Goal: Task Accomplishment & Management: Manage account settings

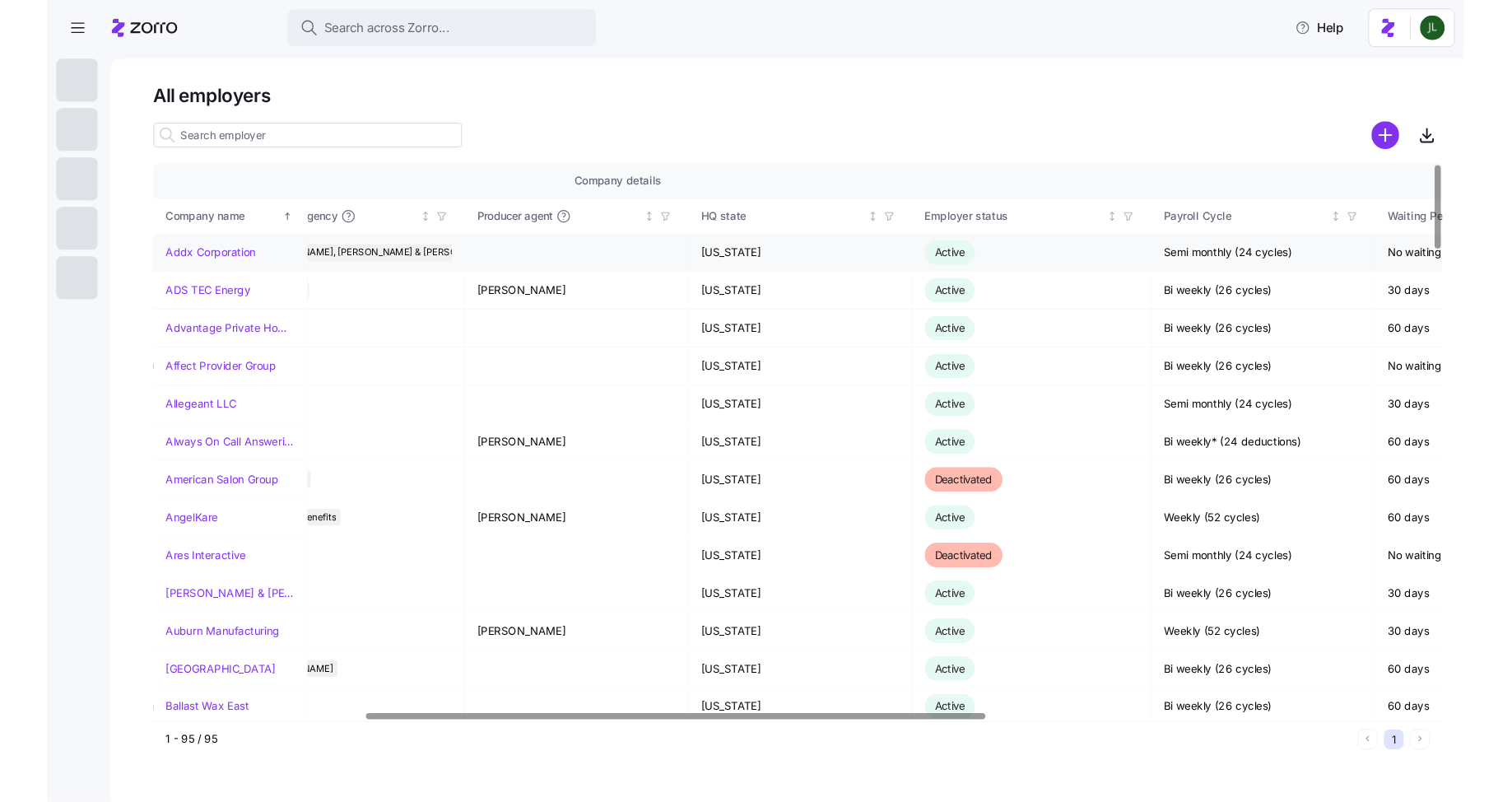
scroll to position [0, 601]
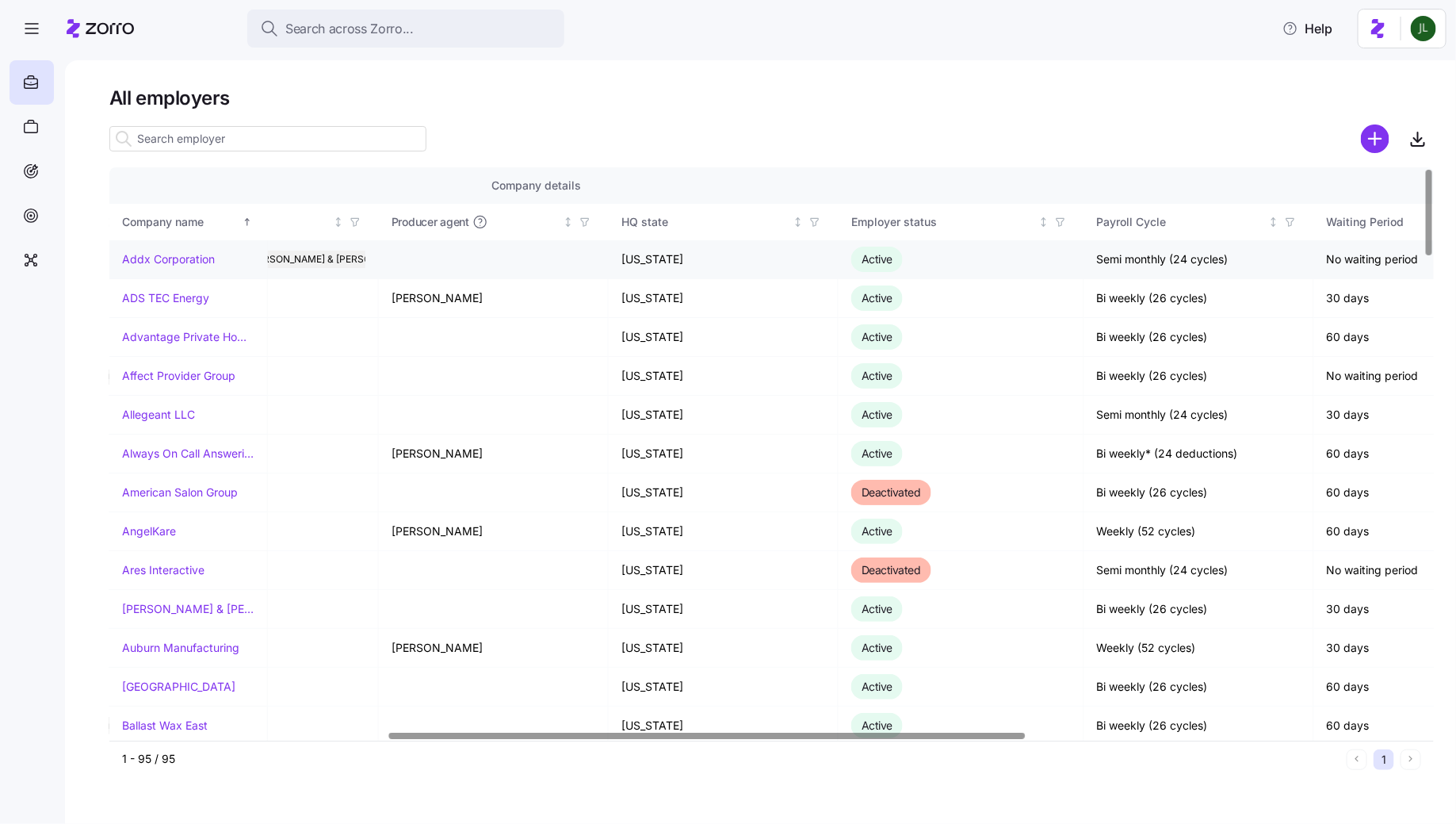
click at [149, 257] on link "Addx Corporation" at bounding box center [169, 259] width 93 height 16
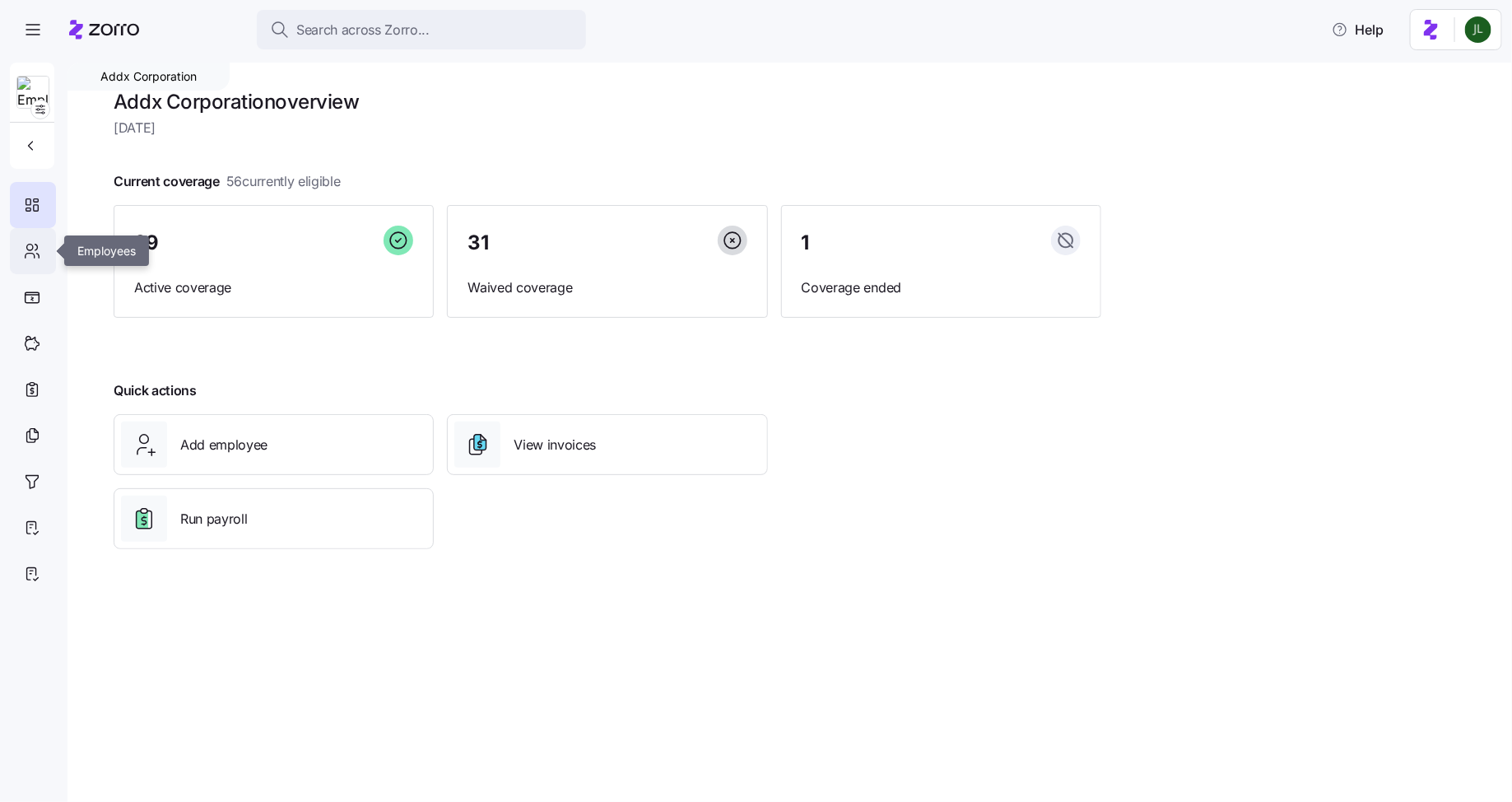
click at [34, 252] on icon at bounding box center [32, 251] width 18 height 20
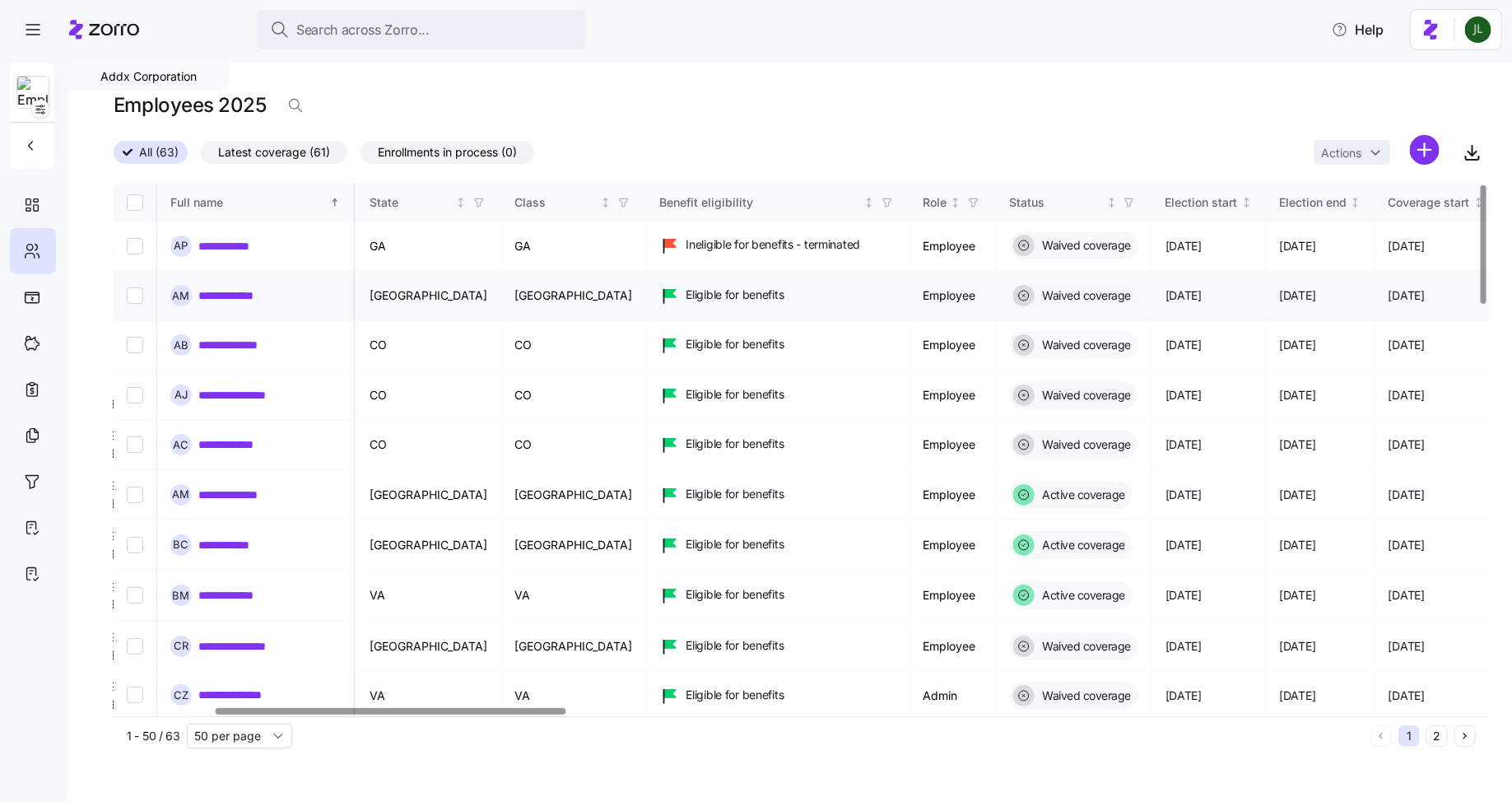
scroll to position [0, 523]
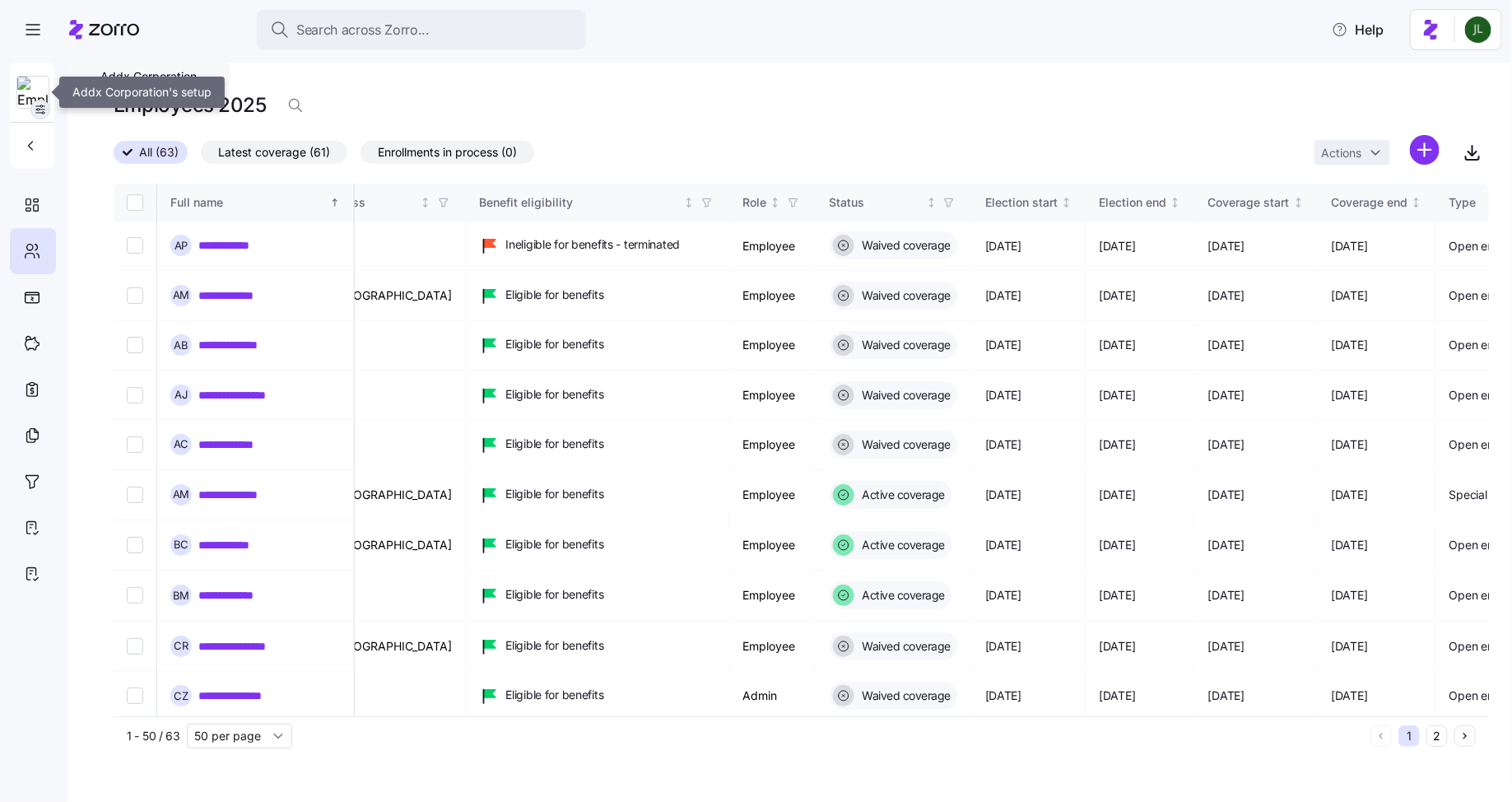
click at [40, 110] on icon "button" at bounding box center [40, 109] width 13 height 13
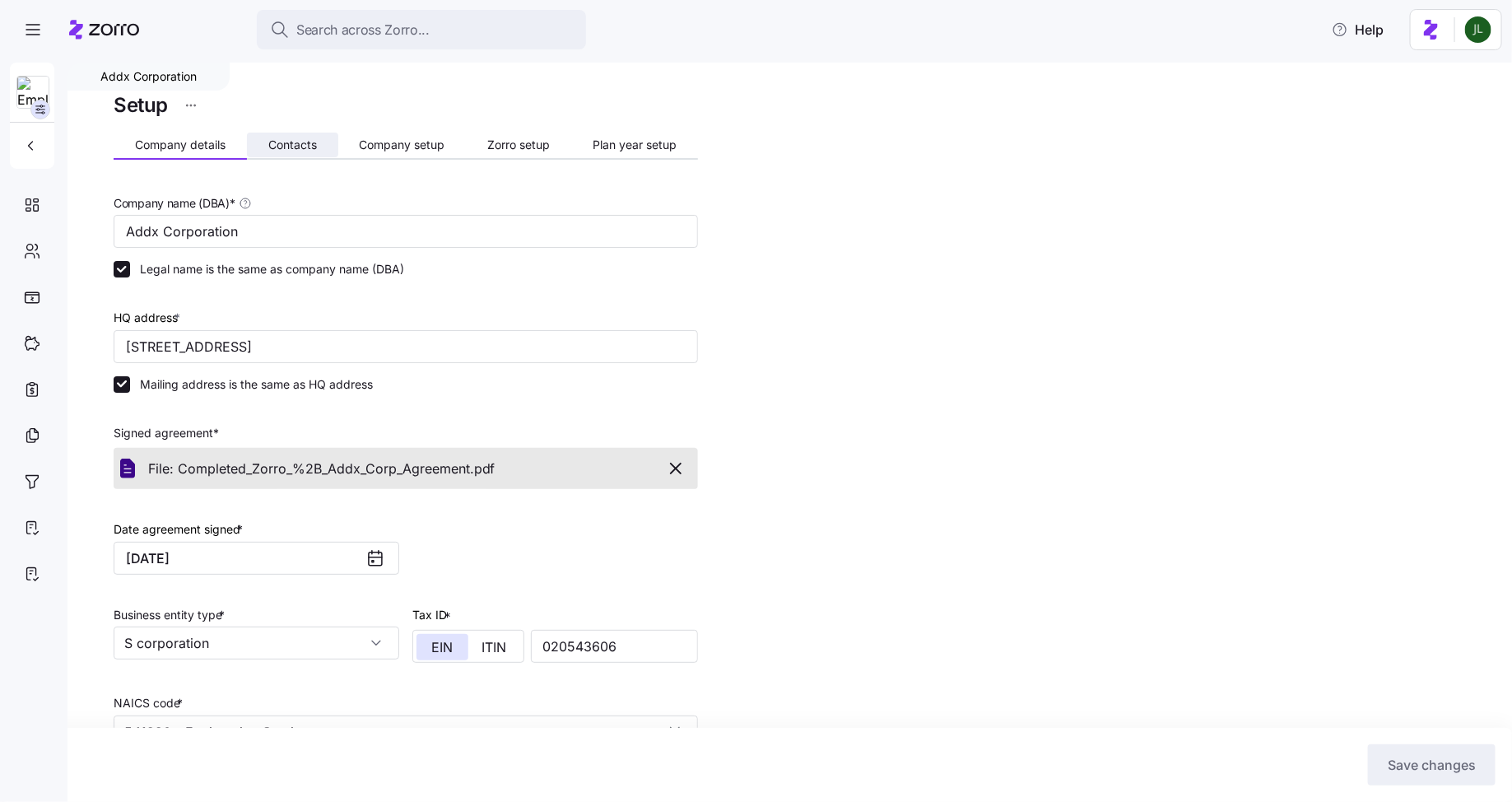
click at [273, 152] on button "Contacts" at bounding box center [293, 144] width 91 height 25
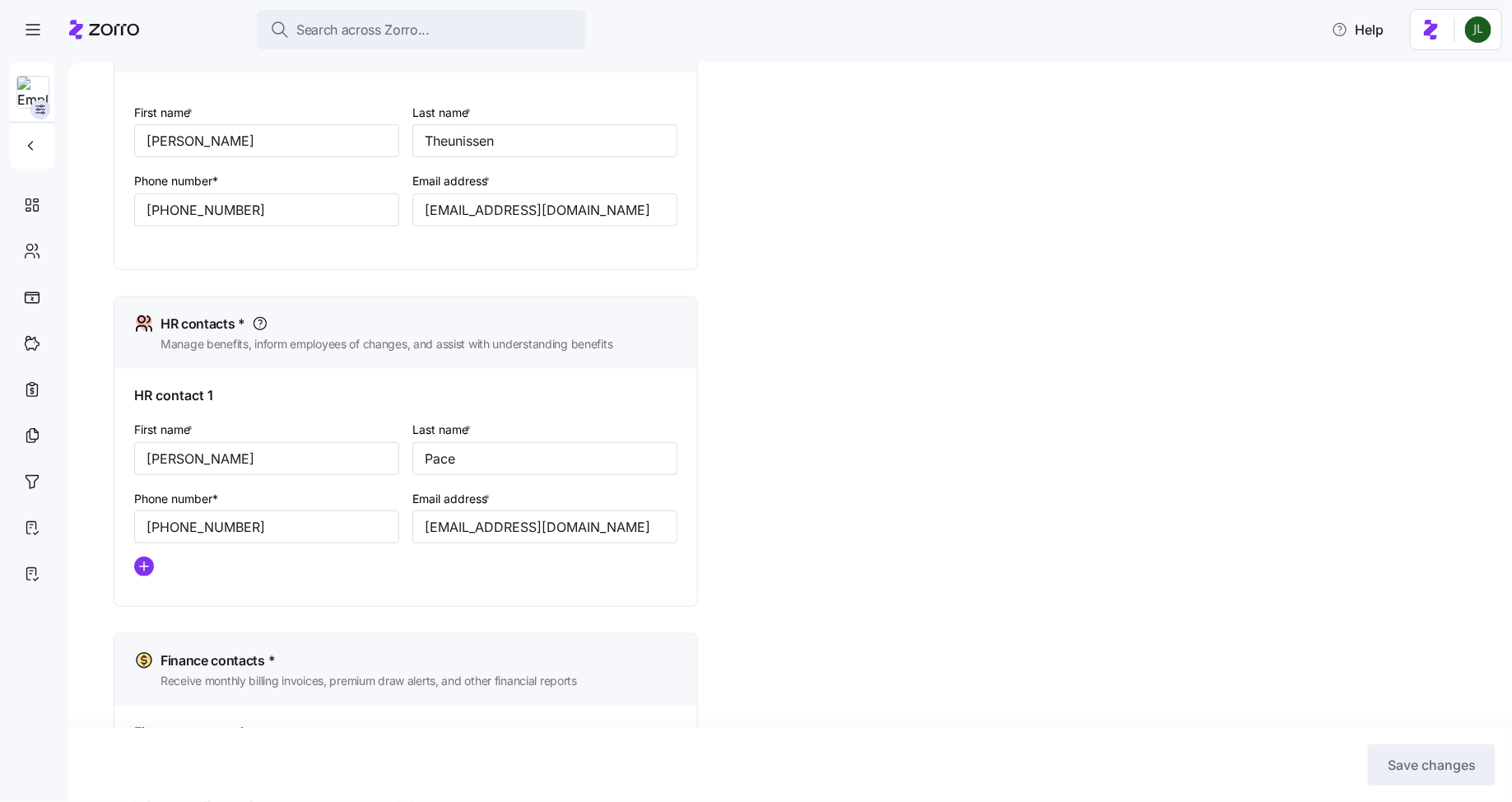
scroll to position [487, 0]
click at [43, 104] on icon "button" at bounding box center [40, 109] width 13 height 13
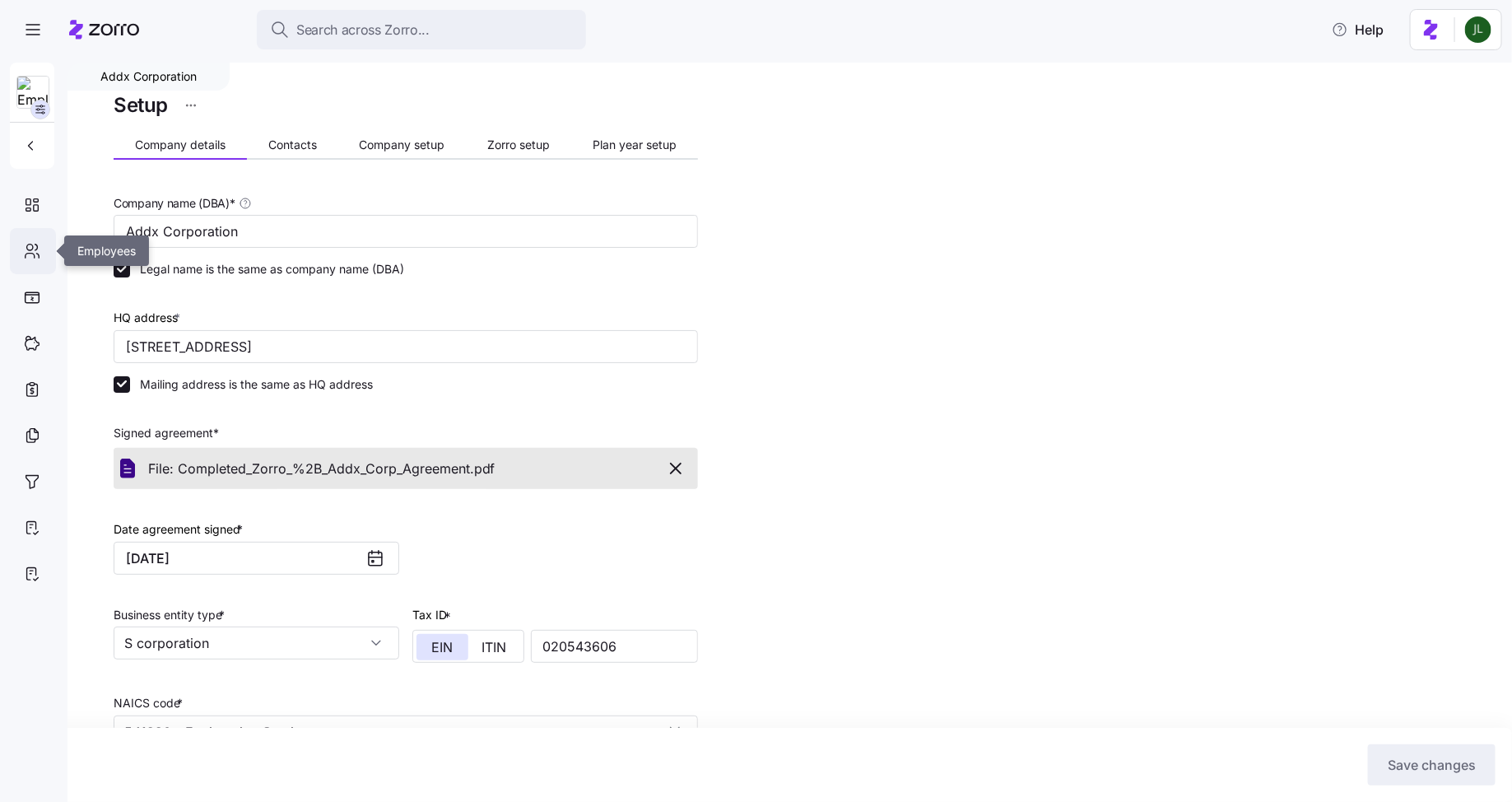
click at [32, 254] on icon at bounding box center [32, 251] width 18 height 20
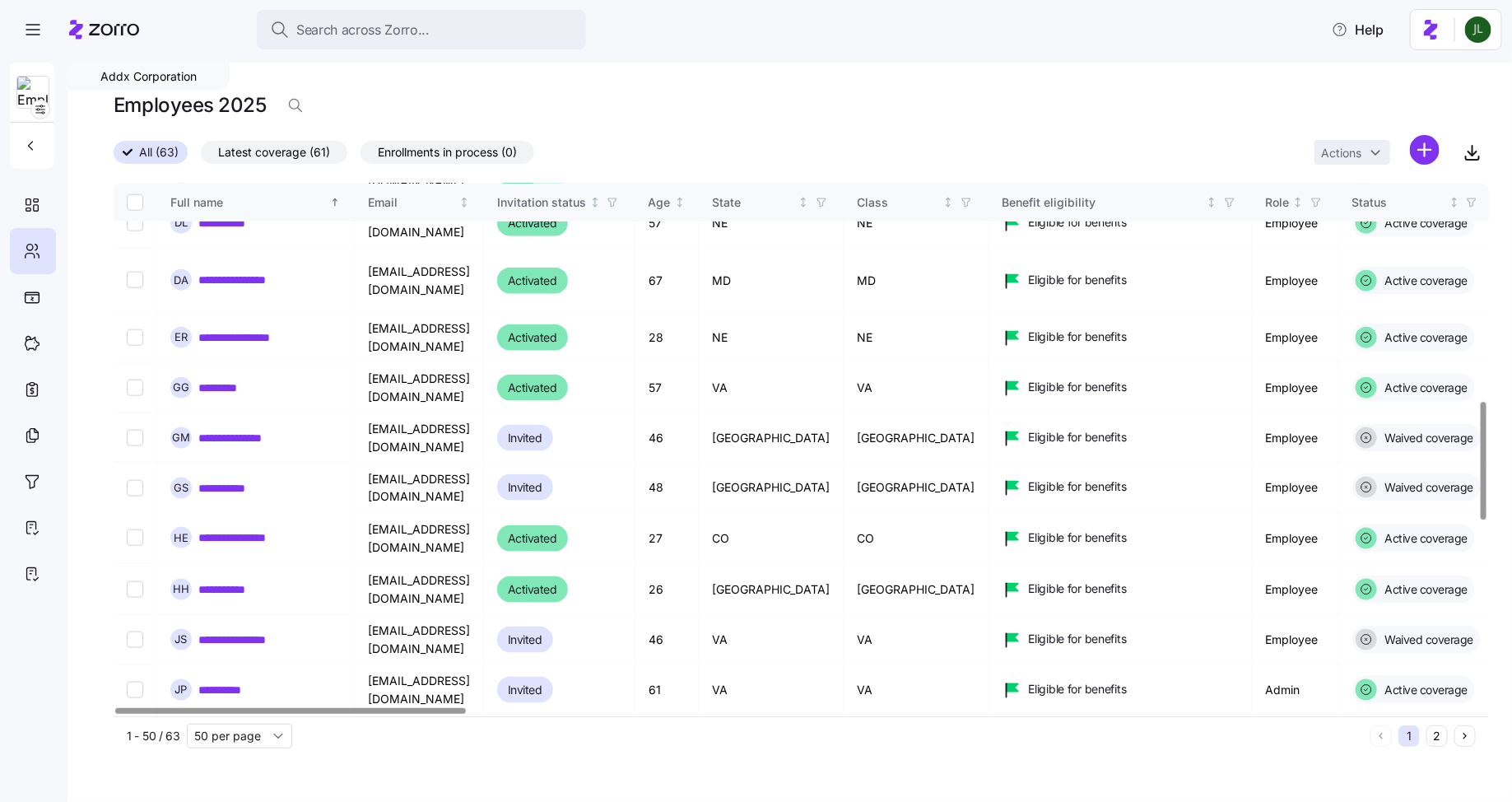
scroll to position [978, 0]
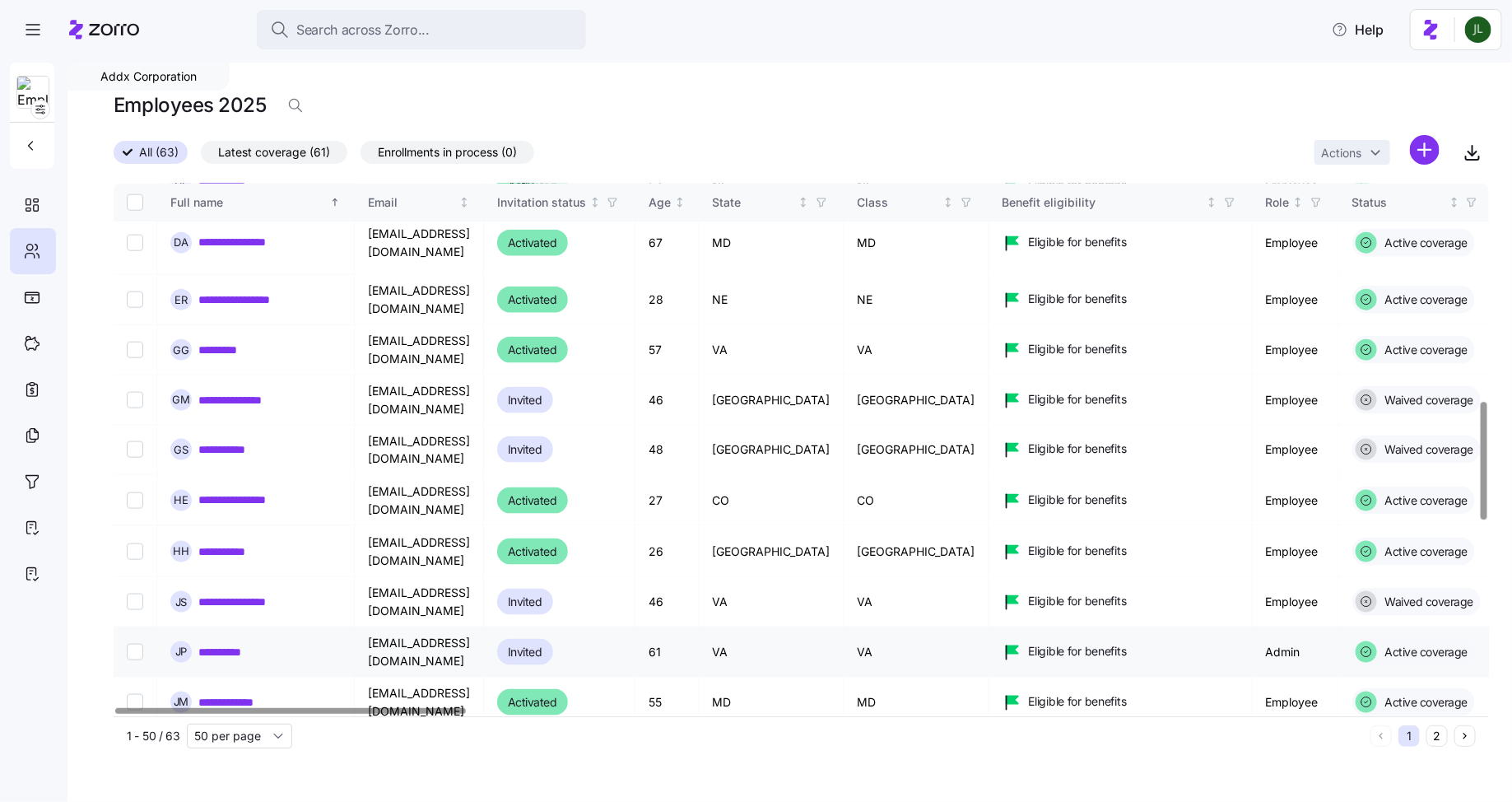
click at [238, 644] on link "**********" at bounding box center [229, 652] width 61 height 16
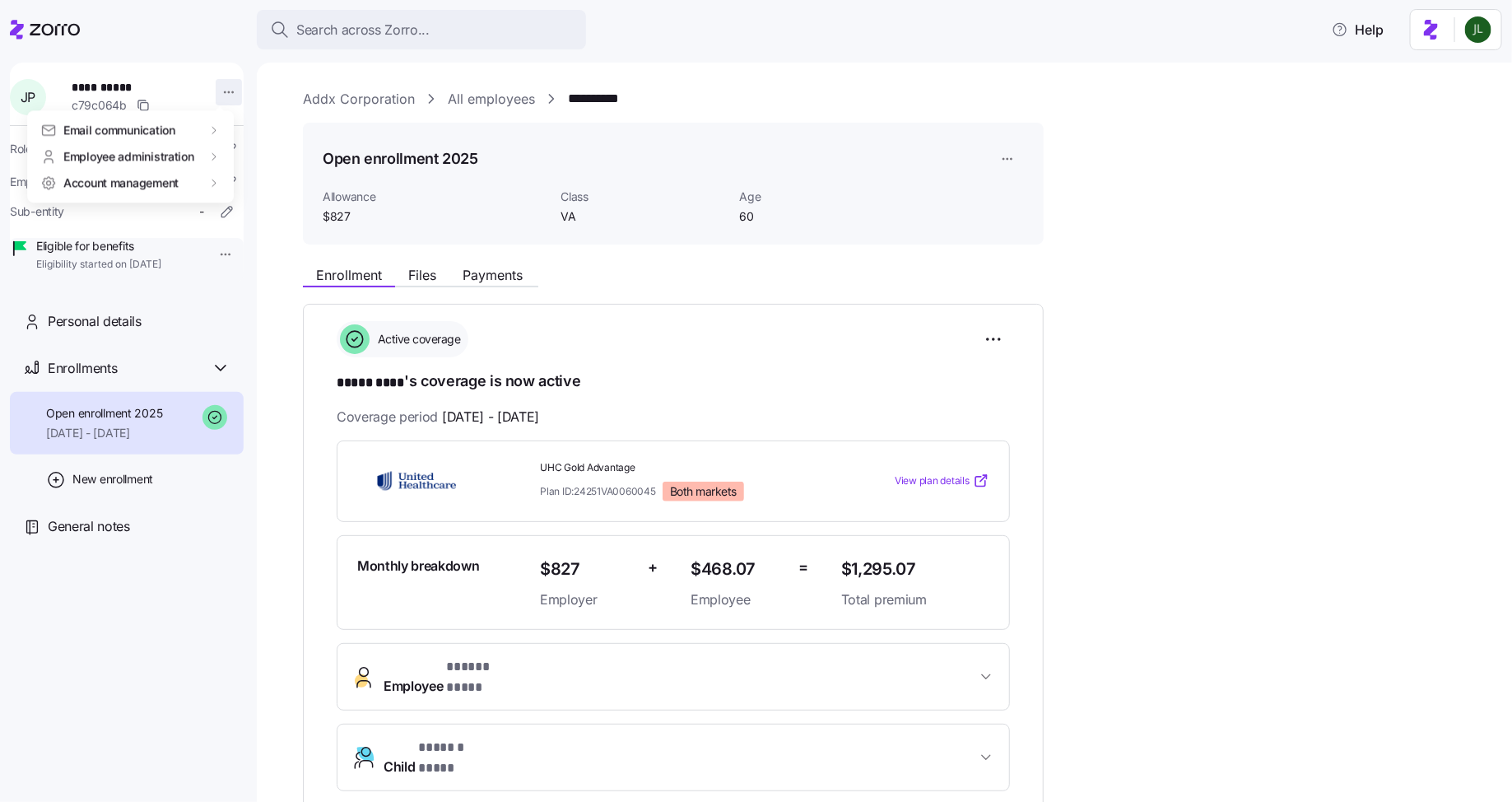
click at [223, 96] on html "**********" at bounding box center [756, 396] width 1512 height 792
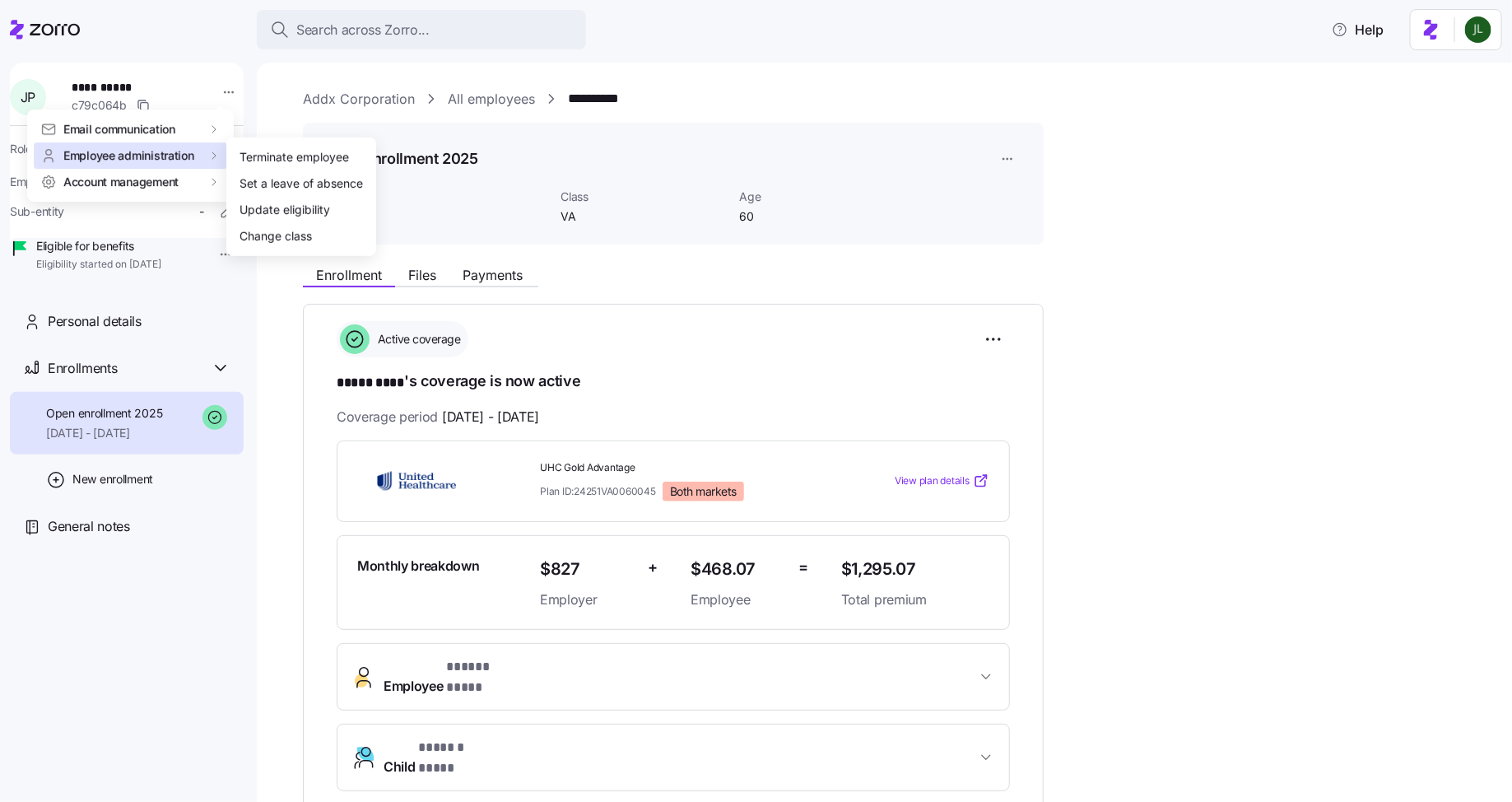
click at [193, 151] on div "Employee administration" at bounding box center [130, 156] width 181 height 16
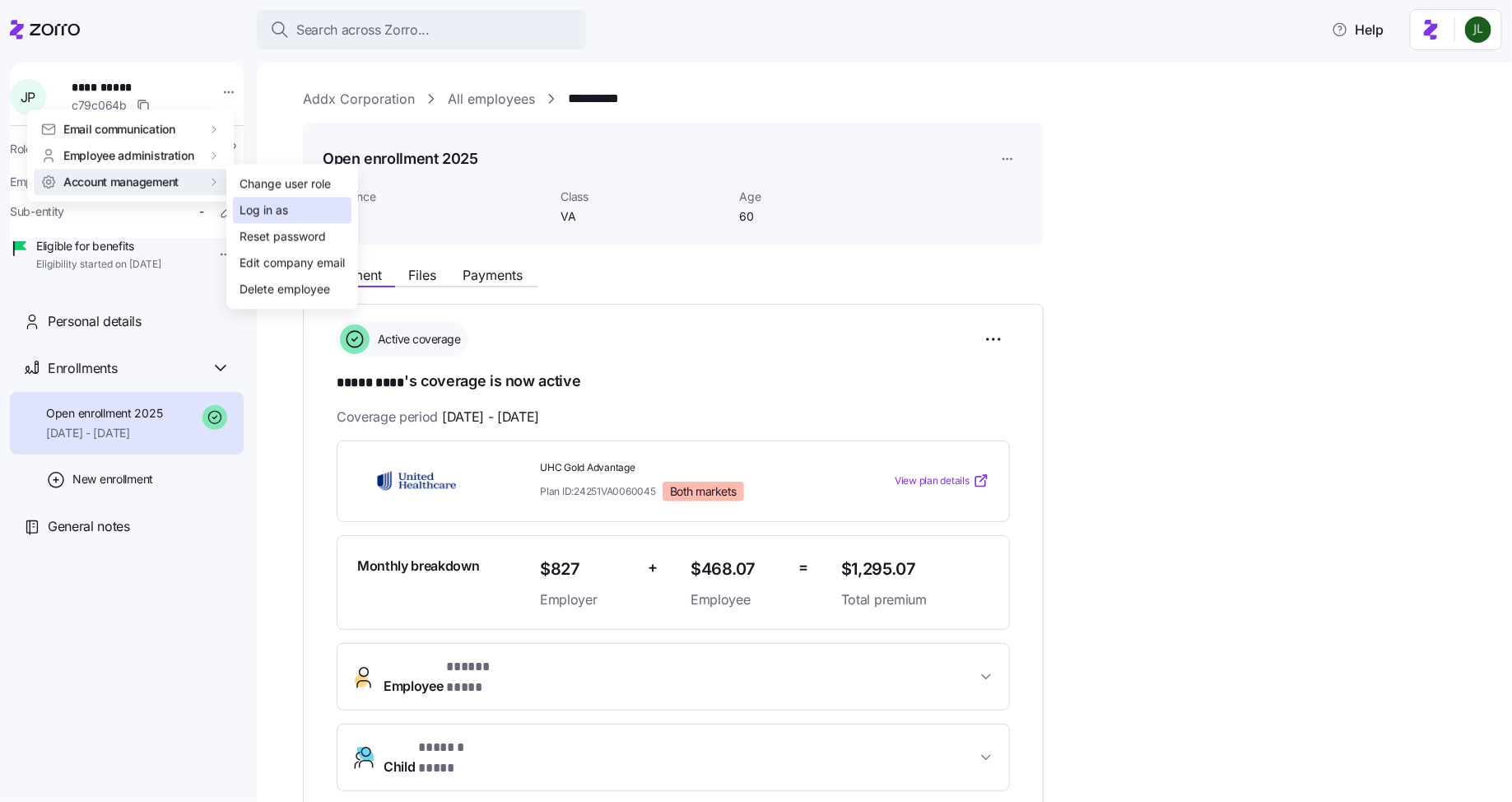
click at [281, 214] on div "Log in as" at bounding box center [264, 211] width 48 height 18
